Goal: Task Accomplishment & Management: Manage account settings

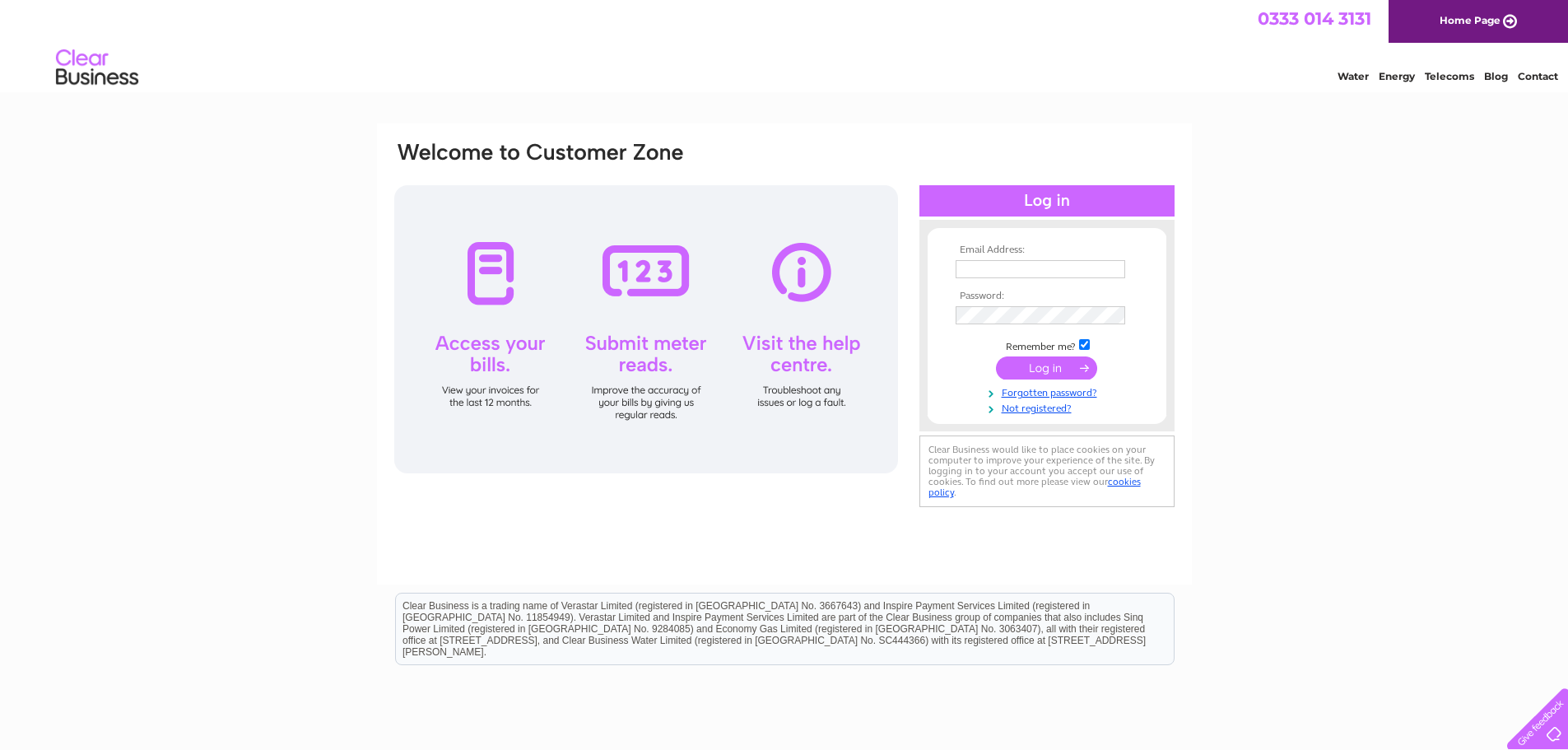
click at [1018, 263] on input "text" at bounding box center [1040, 269] width 170 height 18
type input "luke@warrenvehiclesales.co.uk"
click at [996, 358] on input "submit" at bounding box center [1046, 369] width 101 height 23
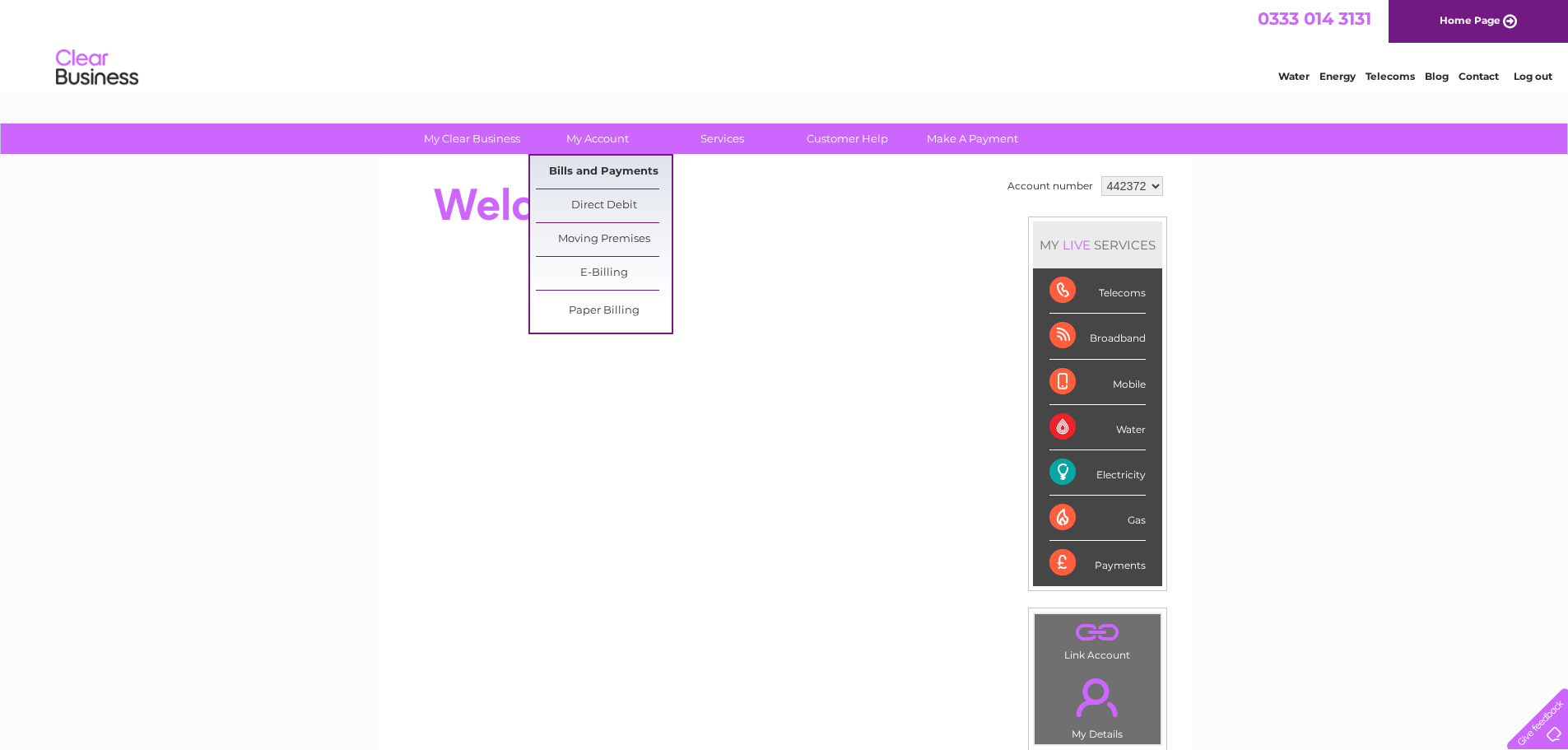
click at [593, 175] on link "Bills and Payments" at bounding box center [603, 171] width 135 height 33
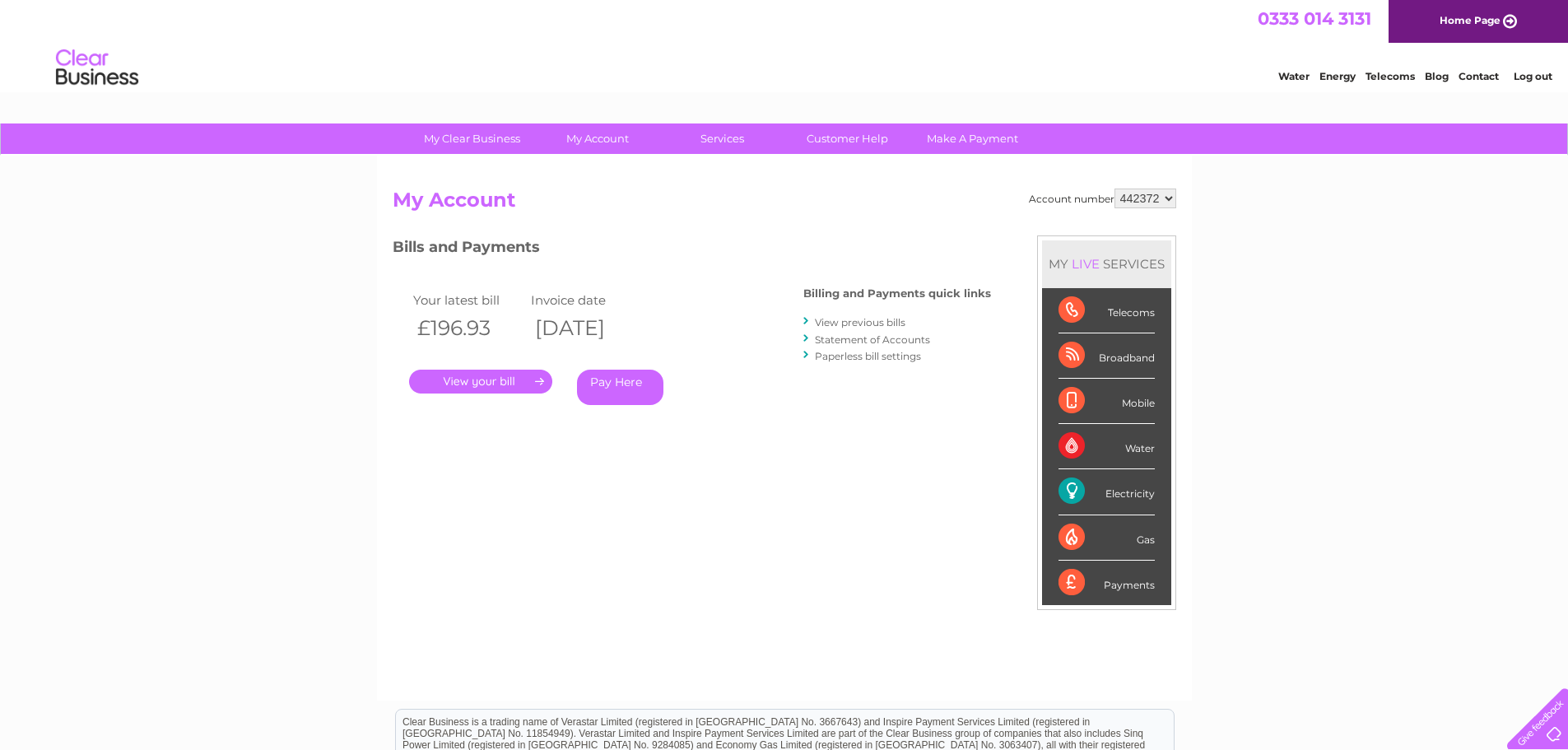
click at [498, 376] on link "." at bounding box center [480, 381] width 143 height 24
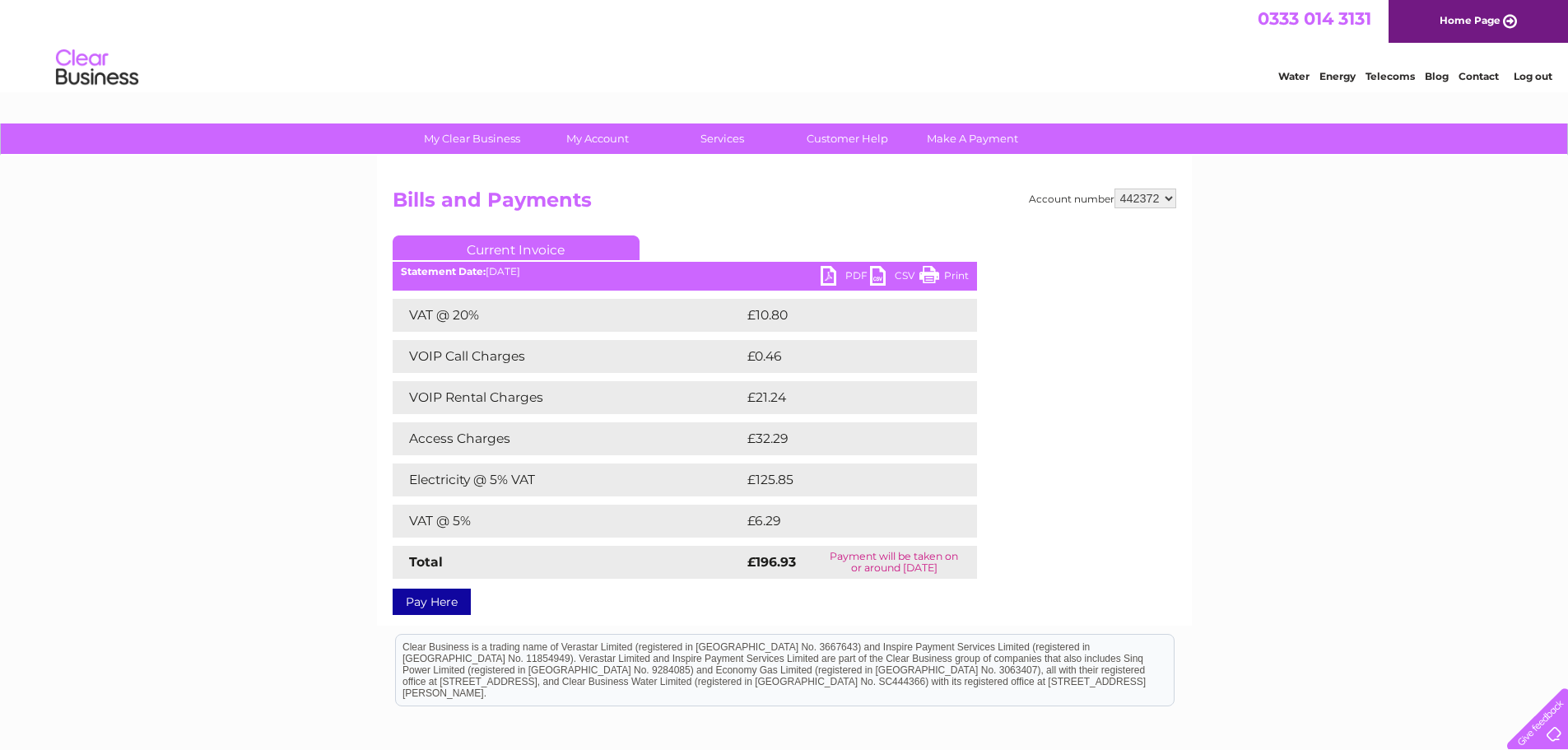
click at [829, 275] on link "PDF" at bounding box center [845, 278] width 49 height 24
click at [828, 275] on link "PDF" at bounding box center [845, 278] width 49 height 24
